Goal: Task Accomplishment & Management: Complete application form

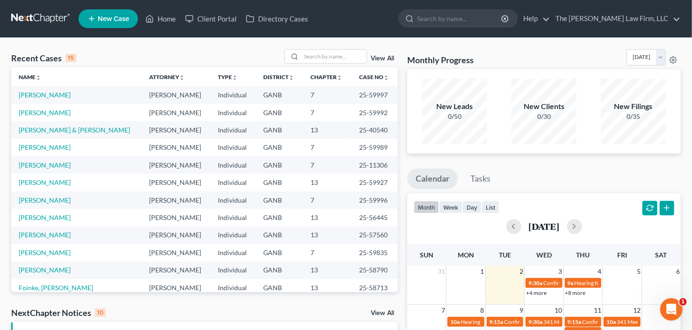
click at [368, 55] on div "View All" at bounding box center [341, 56] width 114 height 14
click at [340, 58] on input "search" at bounding box center [333, 57] width 65 height 14
type input "[PERSON_NAME]"
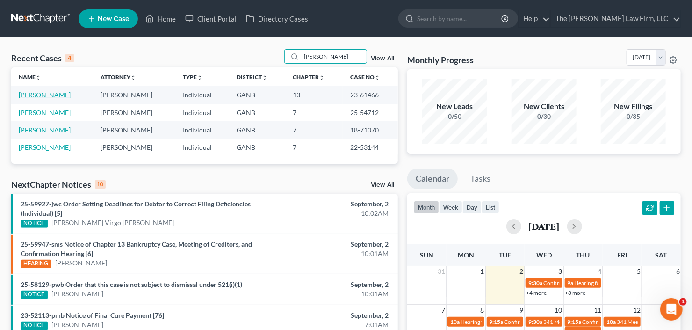
click at [43, 92] on link "[PERSON_NAME]" at bounding box center [45, 95] width 52 height 8
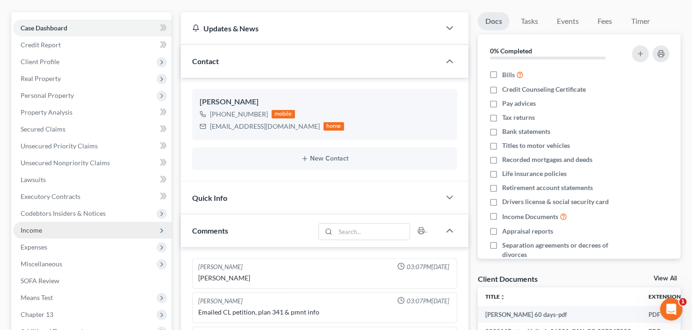
scroll to position [112, 0]
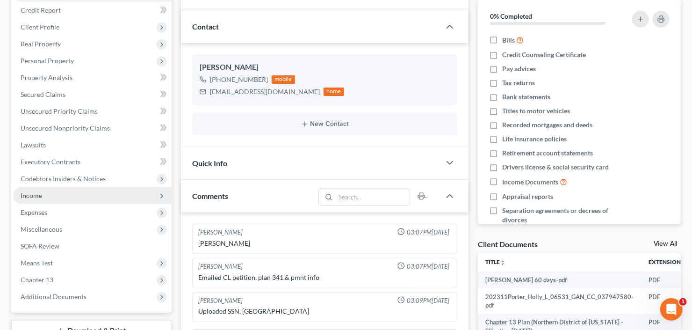
click at [55, 193] on span "Income" at bounding box center [92, 195] width 159 height 17
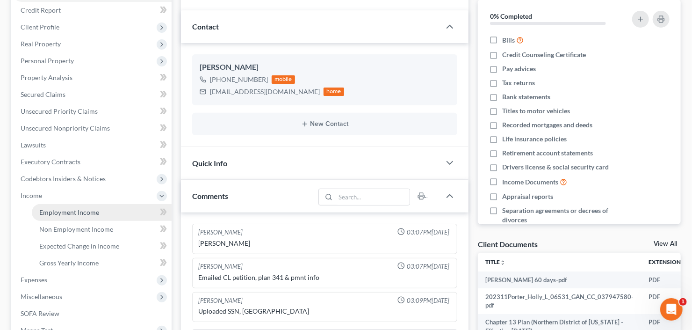
click at [63, 218] on link "Employment Income" at bounding box center [102, 212] width 140 height 17
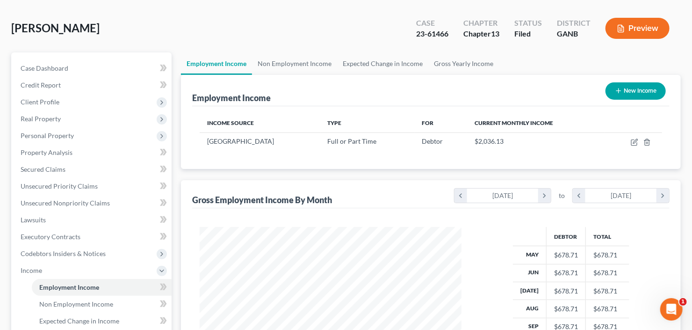
scroll to position [112, 0]
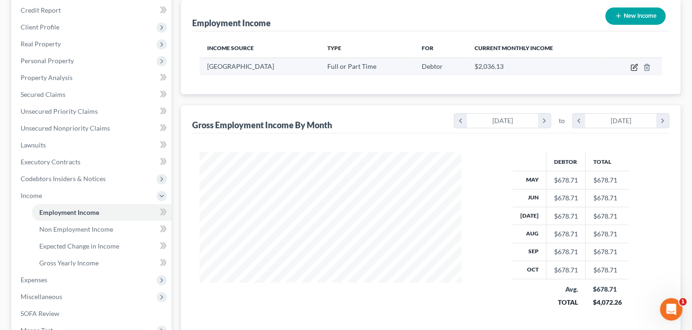
click at [637, 65] on icon "button" at bounding box center [635, 66] width 4 height 4
select select "0"
select select "10"
select select "0"
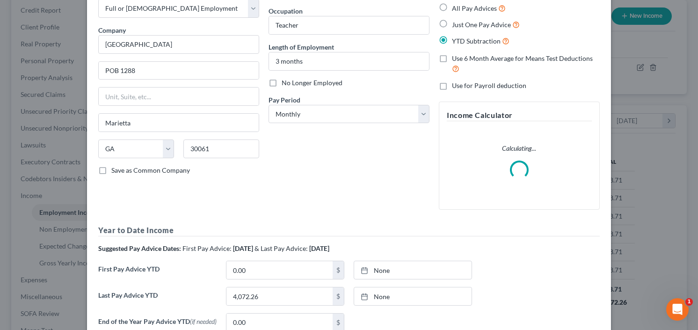
scroll to position [0, 0]
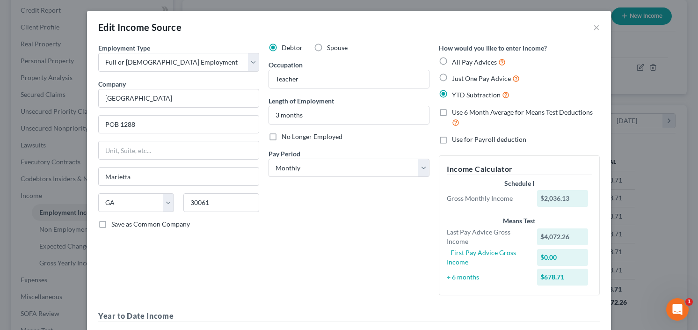
click at [282, 137] on label "No Longer Employed" at bounding box center [312, 136] width 61 height 9
click at [285, 137] on input "No Longer Employed" at bounding box center [288, 135] width 6 height 6
checkbox input "true"
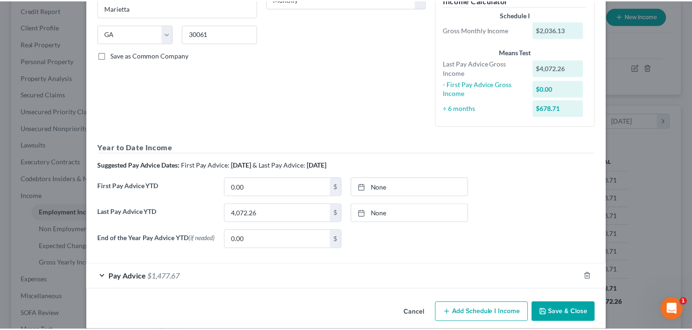
scroll to position [180, 0]
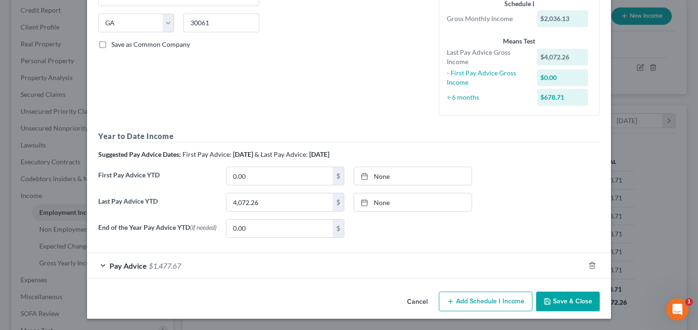
click at [553, 290] on div "Cancel Add Schedule I Income Save & Close" at bounding box center [349, 303] width 524 height 31
click at [560, 298] on button "Save & Close" at bounding box center [568, 301] width 64 height 20
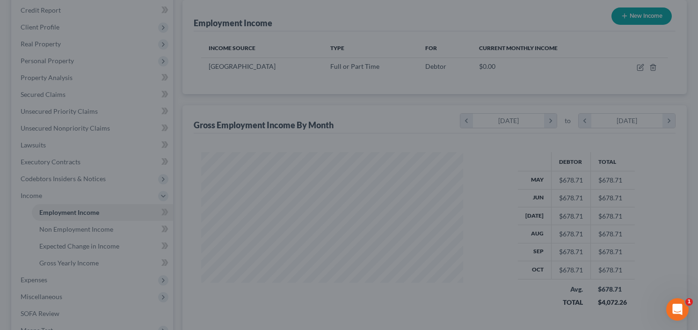
scroll to position [467521, 467407]
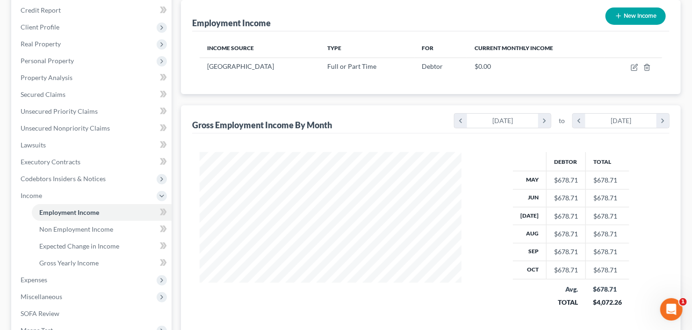
click at [624, 16] on button "New Income" at bounding box center [636, 15] width 60 height 17
select select "0"
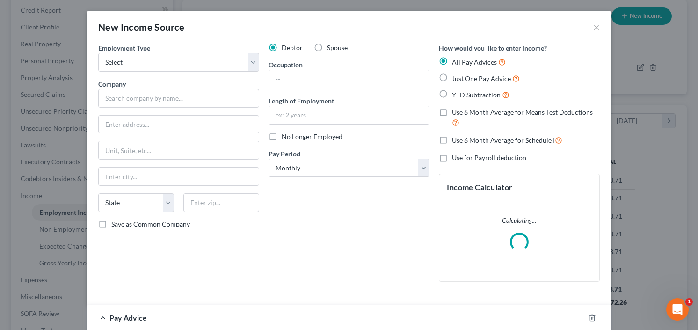
scroll to position [167, 283]
click at [118, 67] on select "Select Full or [DEMOGRAPHIC_DATA] Employment Self Employment" at bounding box center [178, 62] width 161 height 19
select select "0"
click at [98, 53] on select "Select Full or [DEMOGRAPHIC_DATA] Employment Self Employment" at bounding box center [178, 62] width 161 height 19
click at [146, 105] on input "text" at bounding box center [178, 98] width 161 height 19
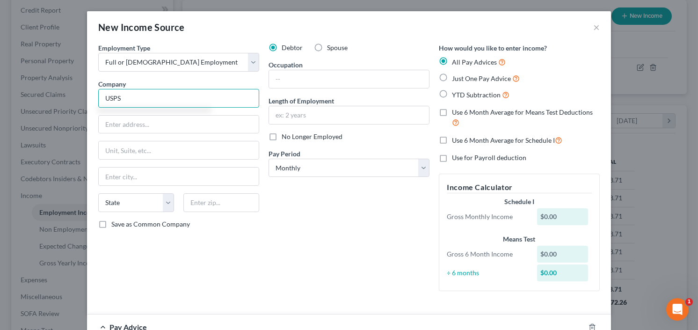
type input "USPS"
click at [452, 91] on label "YTD Subtraction" at bounding box center [481, 94] width 58 height 11
click at [456, 91] on input "YTD Subtraction" at bounding box center [459, 92] width 6 height 6
radio input "true"
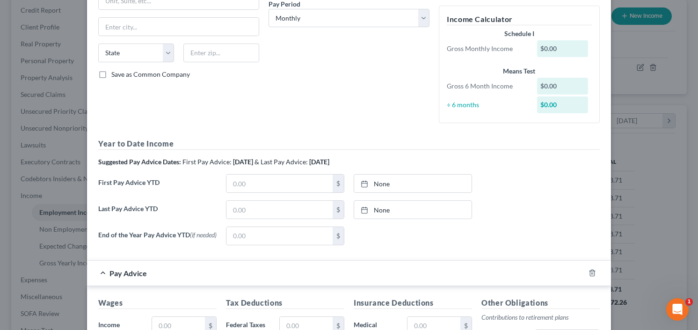
scroll to position [0, 0]
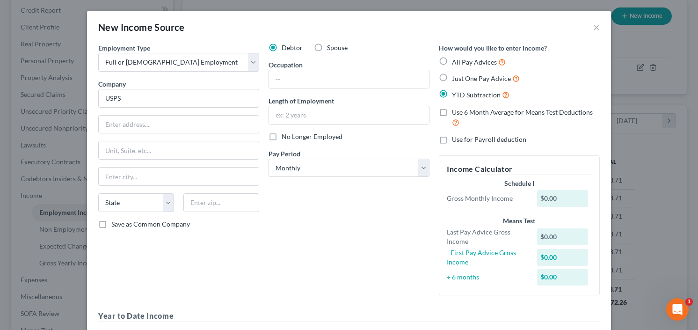
click at [452, 76] on label "Just One Pay Advice" at bounding box center [486, 78] width 68 height 11
click at [456, 76] on input "Just One Pay Advice" at bounding box center [459, 76] width 6 height 6
radio input "true"
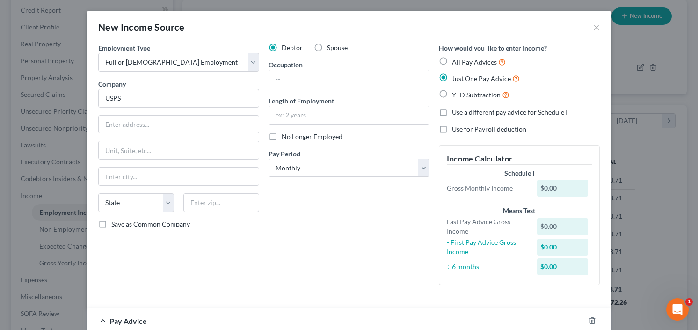
click at [318, 176] on div "Debtor Spouse Occupation Length of Employment No Longer Employed Pay Period * S…" at bounding box center [349, 167] width 170 height 249
click at [319, 173] on select "Select Monthly Twice Monthly Every Other Week Weekly" at bounding box center [348, 168] width 161 height 19
select select "2"
click at [268, 159] on select "Select Monthly Twice Monthly Every Other Week Weekly" at bounding box center [348, 168] width 161 height 19
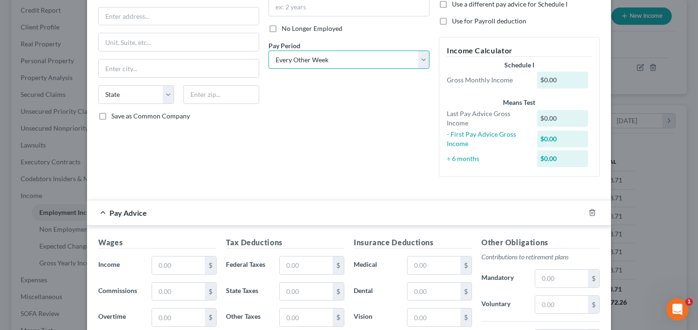
scroll to position [150, 0]
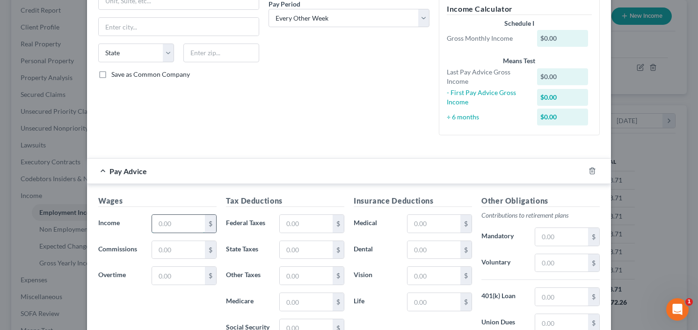
click at [174, 226] on input "text" at bounding box center [178, 224] width 53 height 18
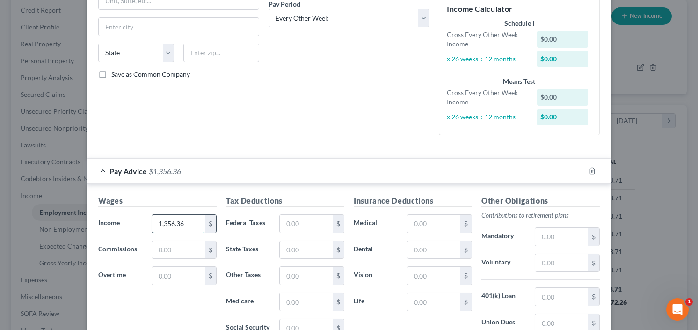
type input "1,356.36"
type input "49.10"
type input "38"
type input "19.67"
type input "32"
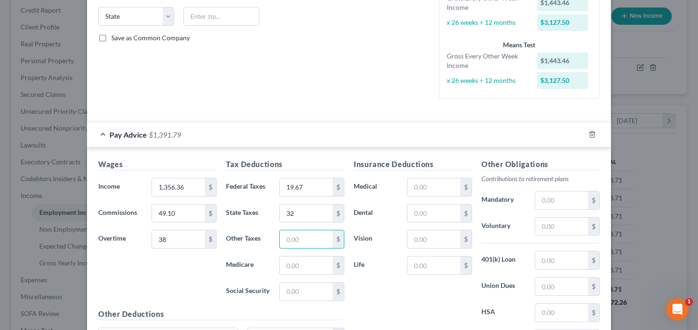
scroll to position [224, 0]
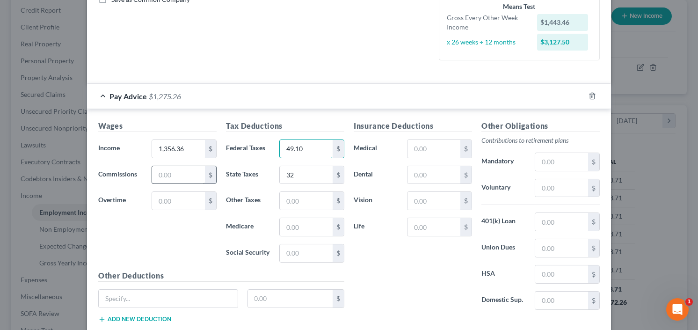
type input "49.10"
type input "38"
type input "19.67"
type input "84.09"
click at [437, 147] on input "text" at bounding box center [433, 149] width 53 height 18
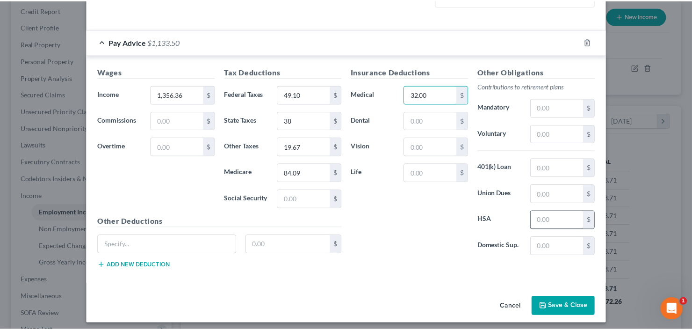
scroll to position [281, 0]
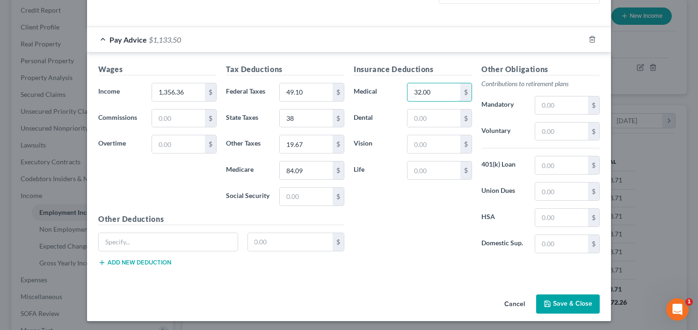
type input "32.00"
click at [557, 300] on button "Save & Close" at bounding box center [568, 304] width 64 height 20
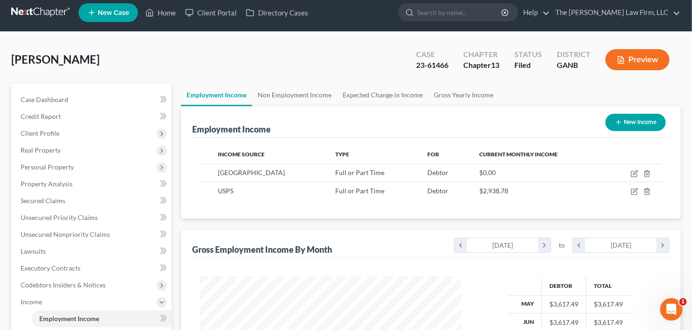
scroll to position [0, 0]
